Goal: Task Accomplishment & Management: Manage account settings

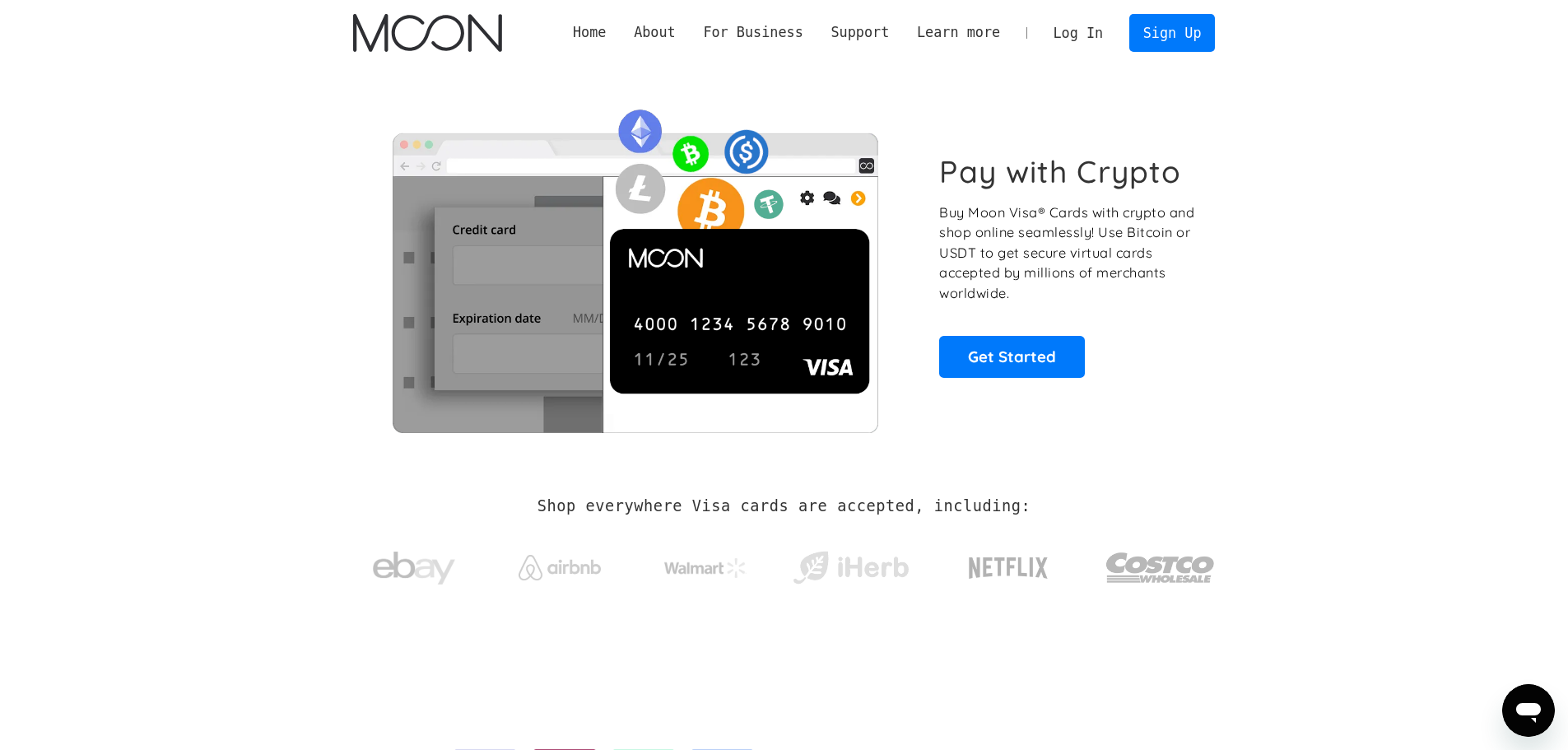
click at [1083, 32] on link "Log In" at bounding box center [1078, 33] width 77 height 36
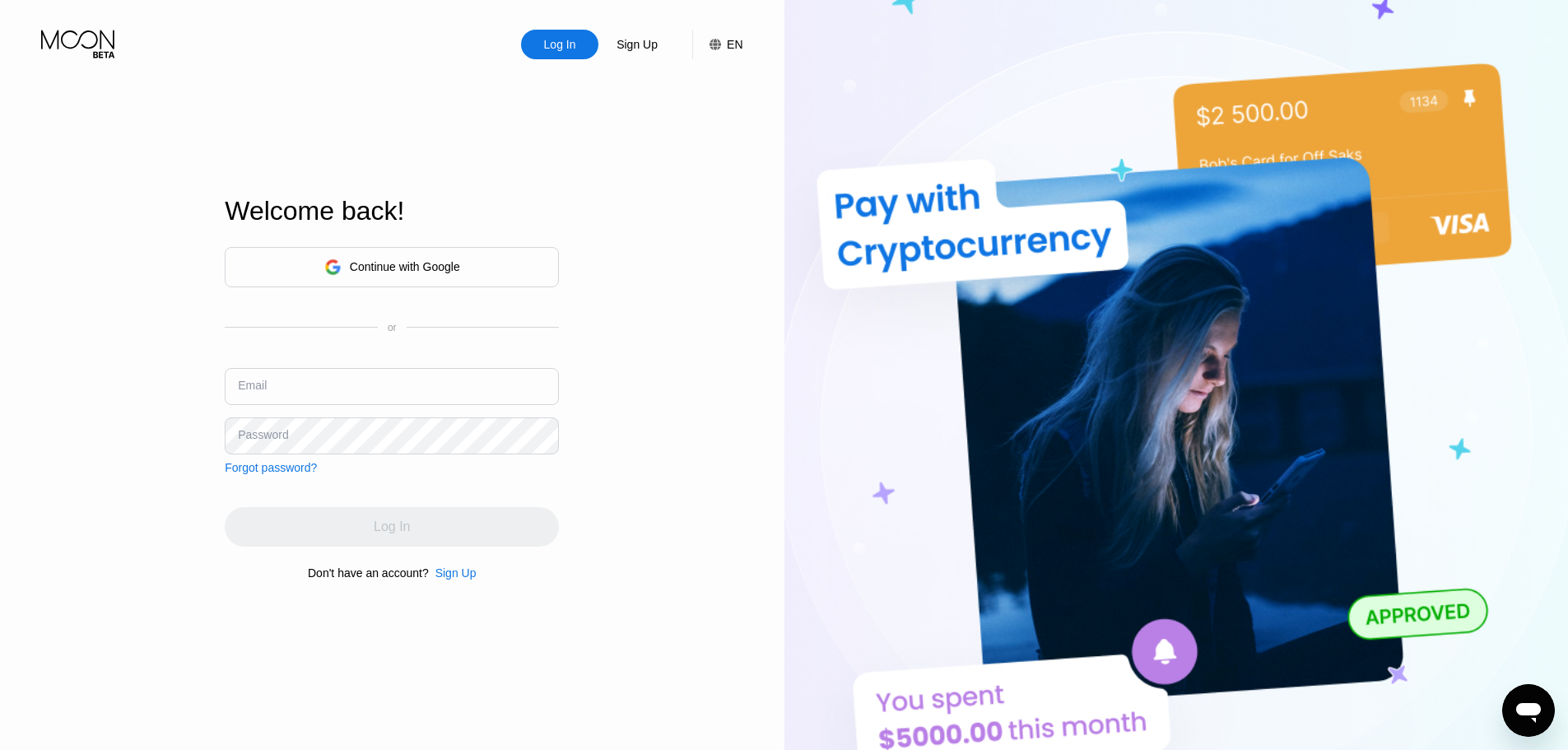
click at [351, 262] on div "Continue with Google" at bounding box center [404, 267] width 110 height 13
